Goal: Communication & Community: Connect with others

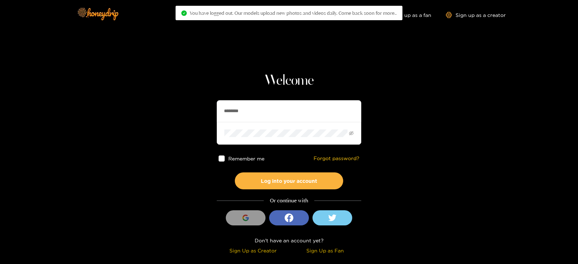
drag, startPoint x: 273, startPoint y: 111, endPoint x: 168, endPoint y: 107, distance: 105.6
click at [168, 107] on section "Welcome ******** Remember me Forgot password? Log into your account Or continue…" at bounding box center [289, 128] width 578 height 257
type input "**********"
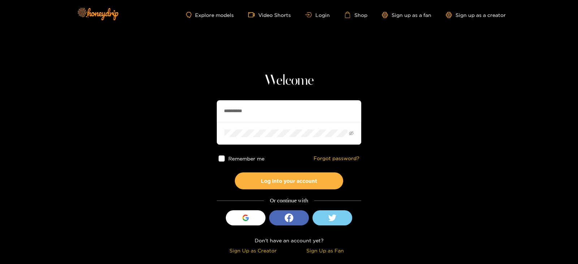
click at [235, 173] on button "Log into your account" at bounding box center [289, 181] width 108 height 17
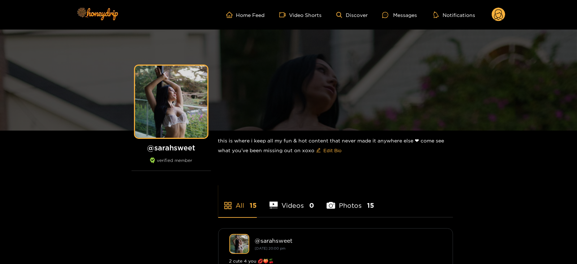
click at [394, 10] on ul "Home Feed Video Shorts Discover Messages Notifications" at bounding box center [365, 15] width 279 height 14
click at [389, 12] on div at bounding box center [387, 15] width 11 height 6
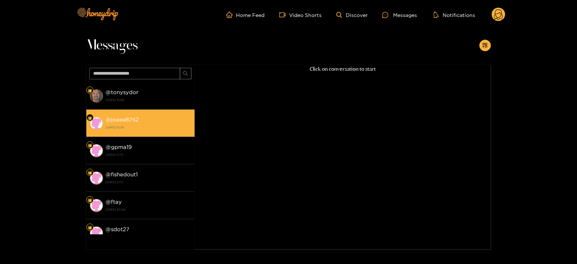
click at [156, 129] on strong "3 August 2025 15:28" at bounding box center [148, 127] width 85 height 7
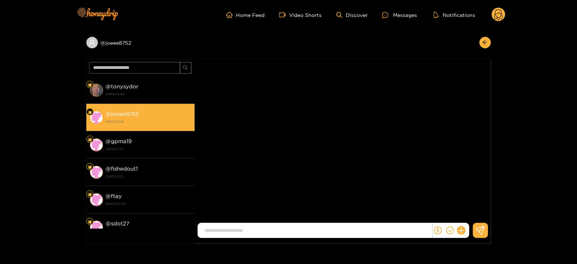
click at [144, 111] on div "@ joeee8752 3 August 2025 15:28" at bounding box center [148, 117] width 85 height 16
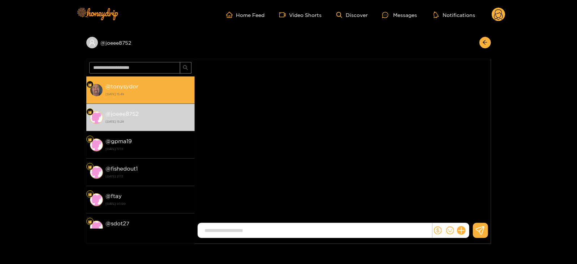
click at [134, 95] on strong "18 August 2025 15:49" at bounding box center [148, 94] width 85 height 7
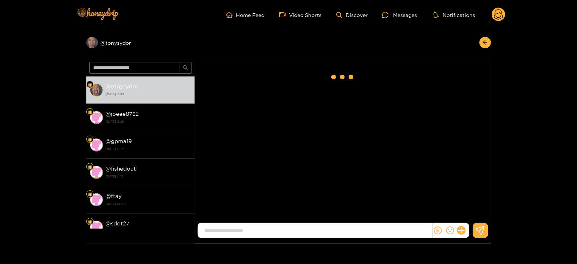
click at [504, 19] on icon at bounding box center [499, 15] width 14 height 14
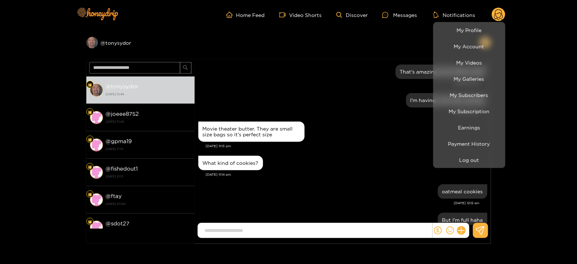
scroll to position [694, 0]
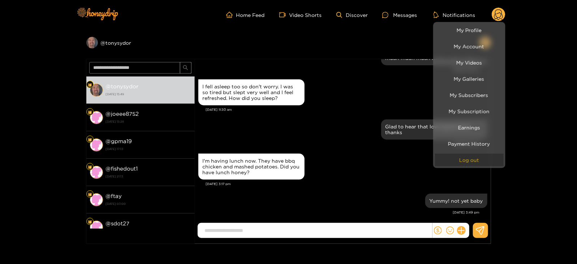
click at [474, 158] on button "Log out" at bounding box center [469, 160] width 69 height 13
